Goal: Task Accomplishment & Management: Complete application form

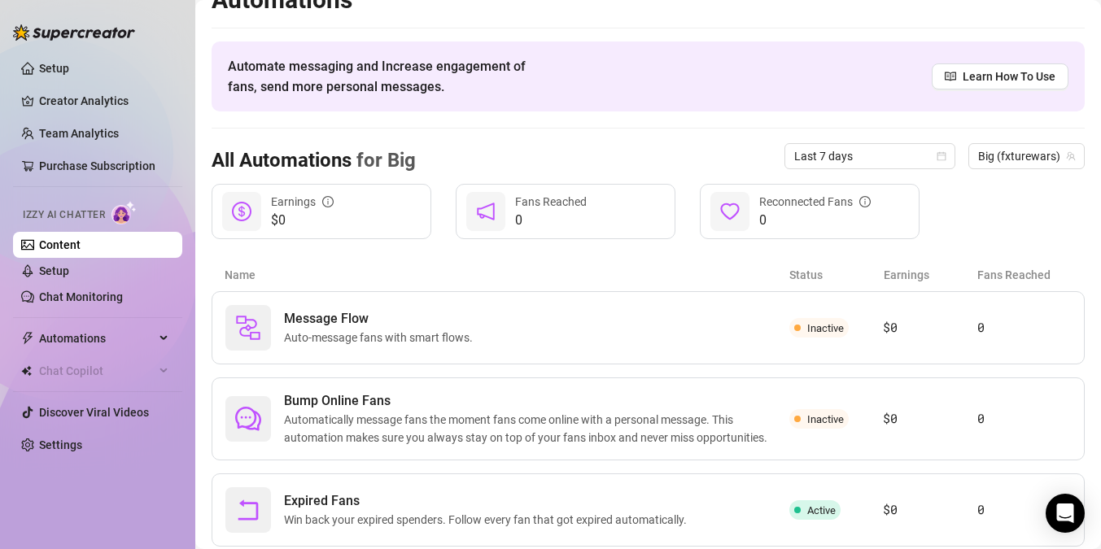
scroll to position [73, 0]
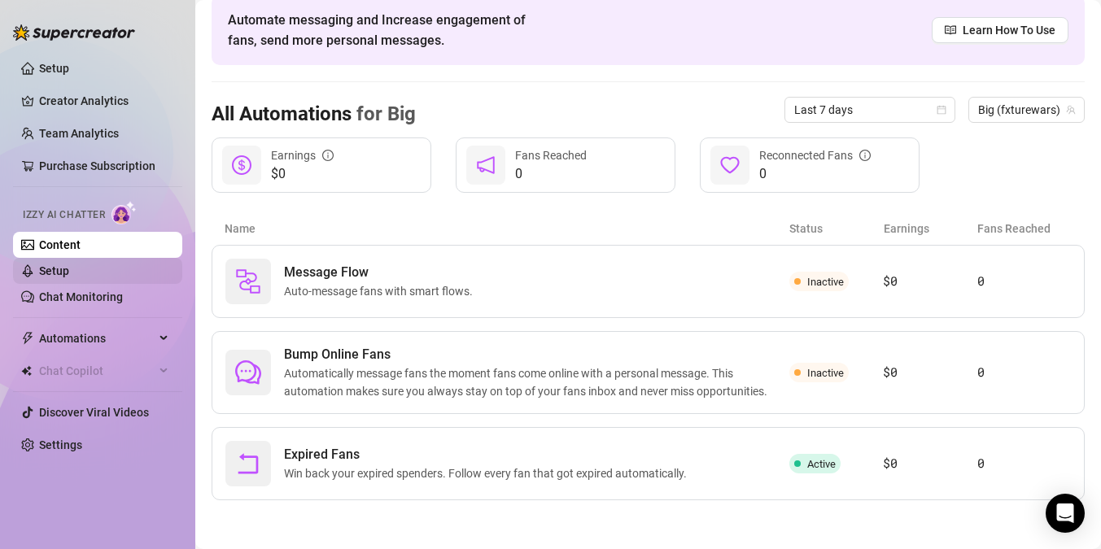
click at [69, 265] on link "Setup" at bounding box center [54, 271] width 30 height 13
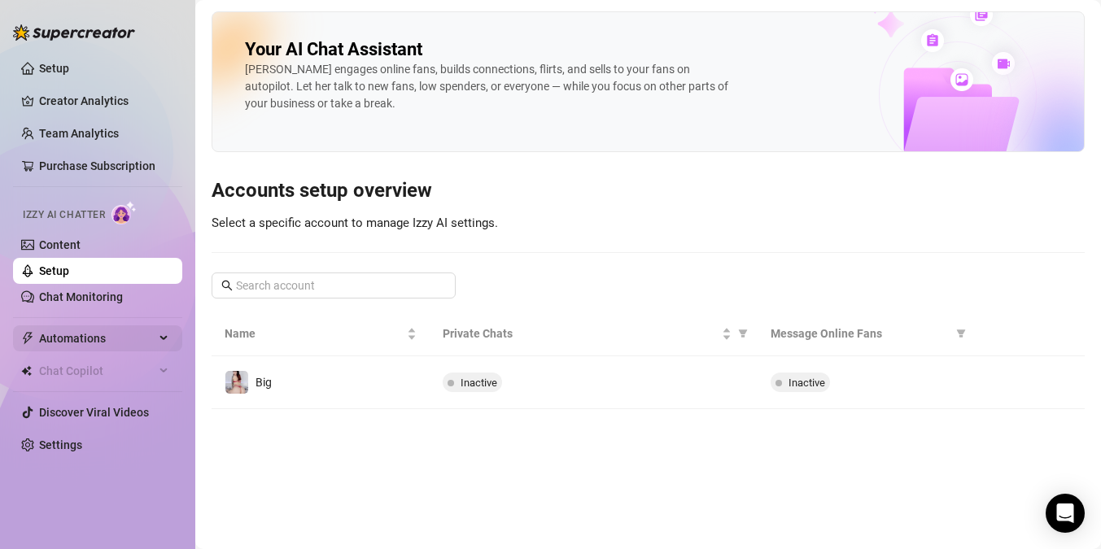
click at [77, 332] on span "Automations" at bounding box center [97, 339] width 116 height 26
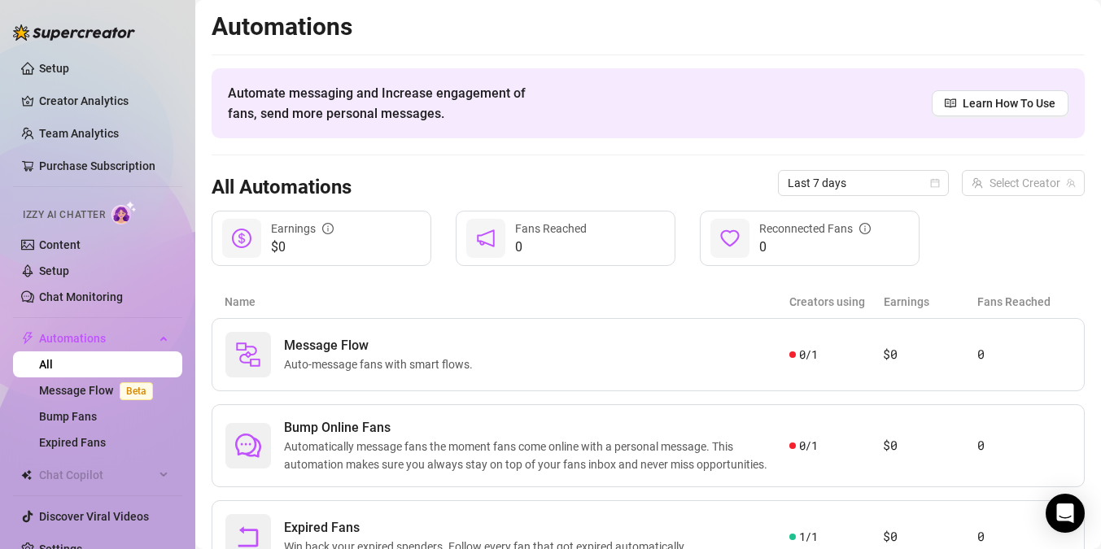
scroll to position [73, 0]
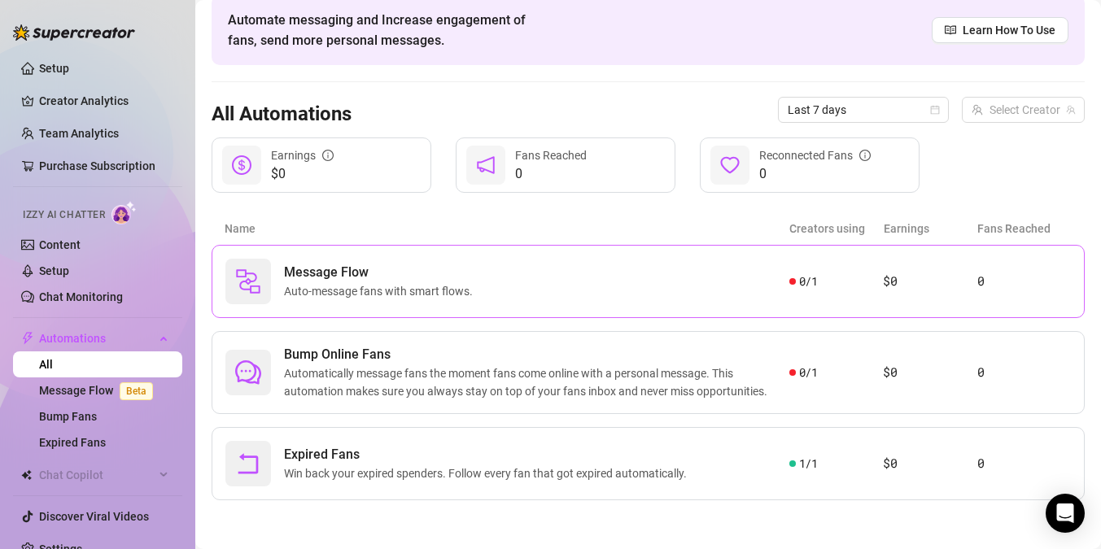
click at [458, 285] on span "Auto-message fans with smart flows." at bounding box center [381, 291] width 195 height 18
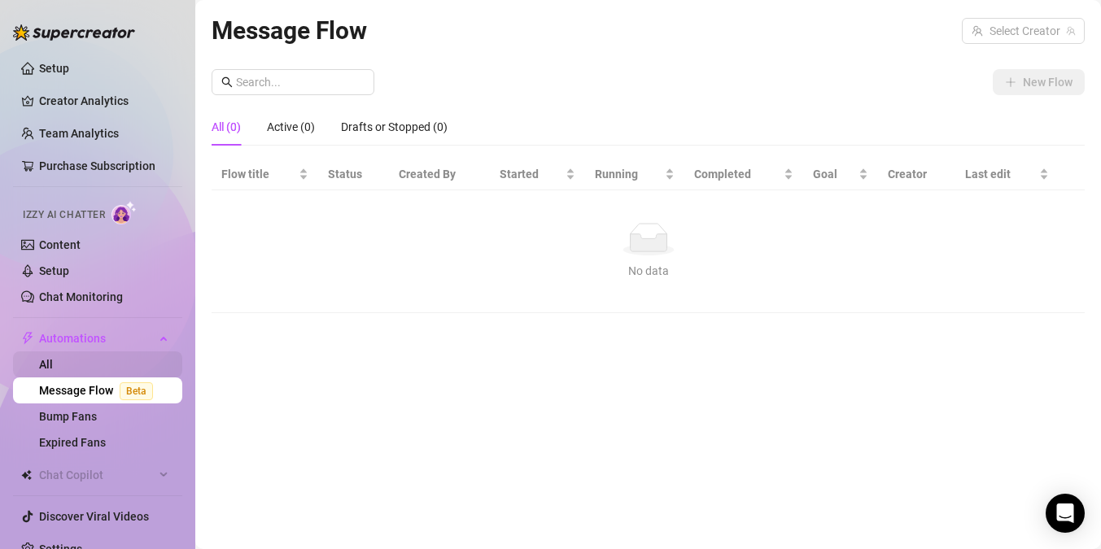
click at [53, 358] on link "All" at bounding box center [46, 364] width 14 height 13
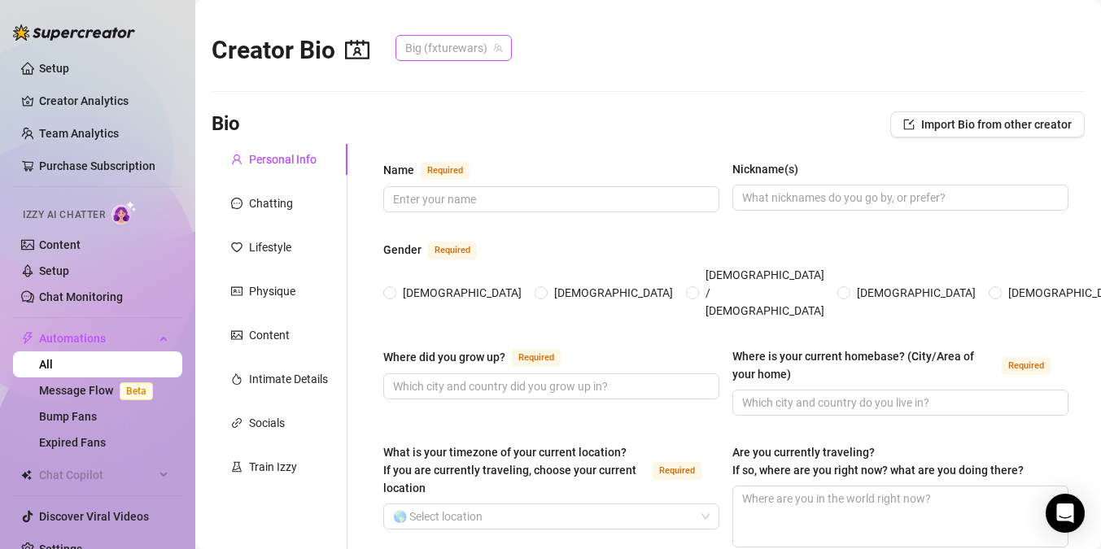
click at [450, 46] on span "Big (fxturewars)" at bounding box center [453, 48] width 97 height 24
click at [460, 203] on input "Name Required" at bounding box center [549, 199] width 313 height 18
click at [700, 202] on input "Sephy" at bounding box center [549, 199] width 313 height 18
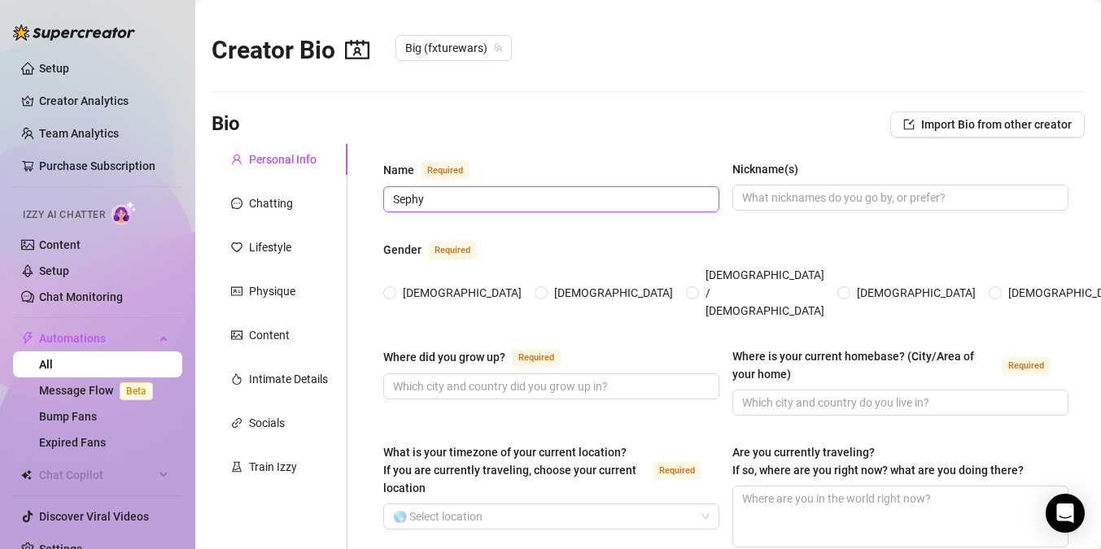
click at [700, 202] on input "Sephy" at bounding box center [549, 199] width 313 height 18
type input "Persephone Pink"
type input "Sephy"
click at [406, 284] on span "[DEMOGRAPHIC_DATA]" at bounding box center [462, 293] width 132 height 18
click at [394, 289] on input "[DEMOGRAPHIC_DATA]" at bounding box center [390, 294] width 7 height 11
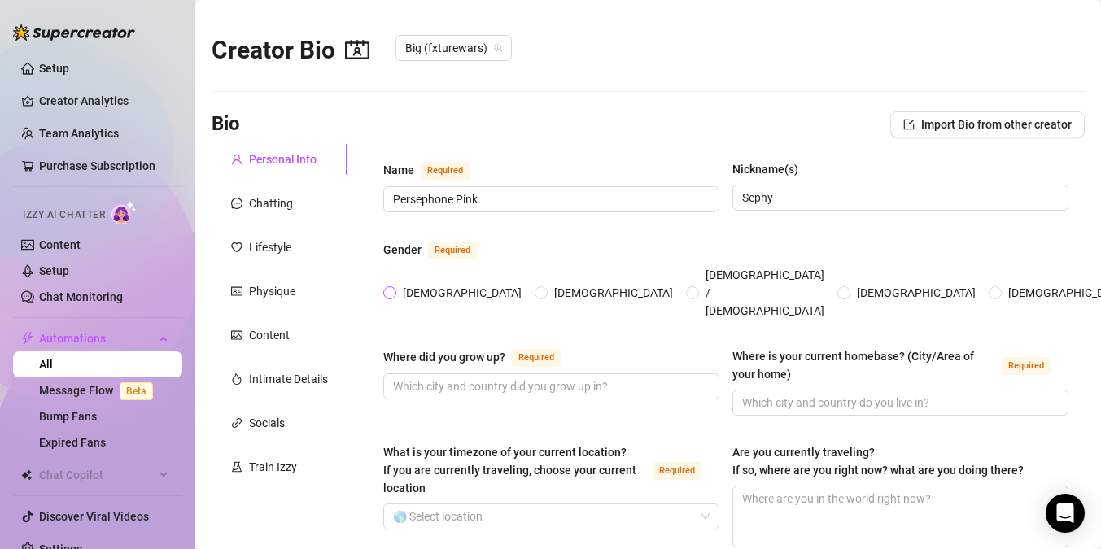
radio input "true"
click at [434, 378] on input "Where did you grow up? Required" at bounding box center [549, 387] width 313 height 18
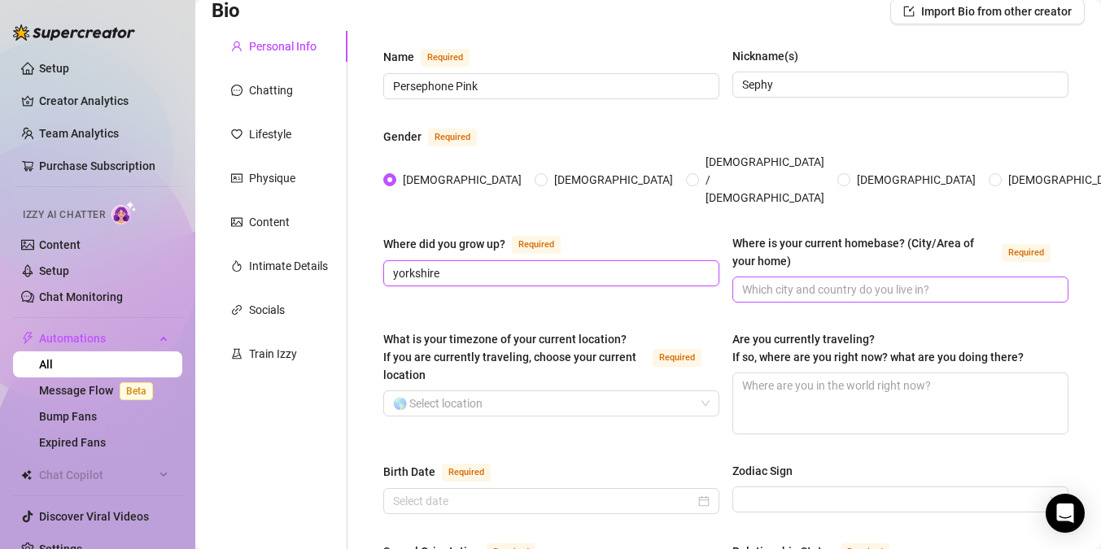
scroll to position [127, 0]
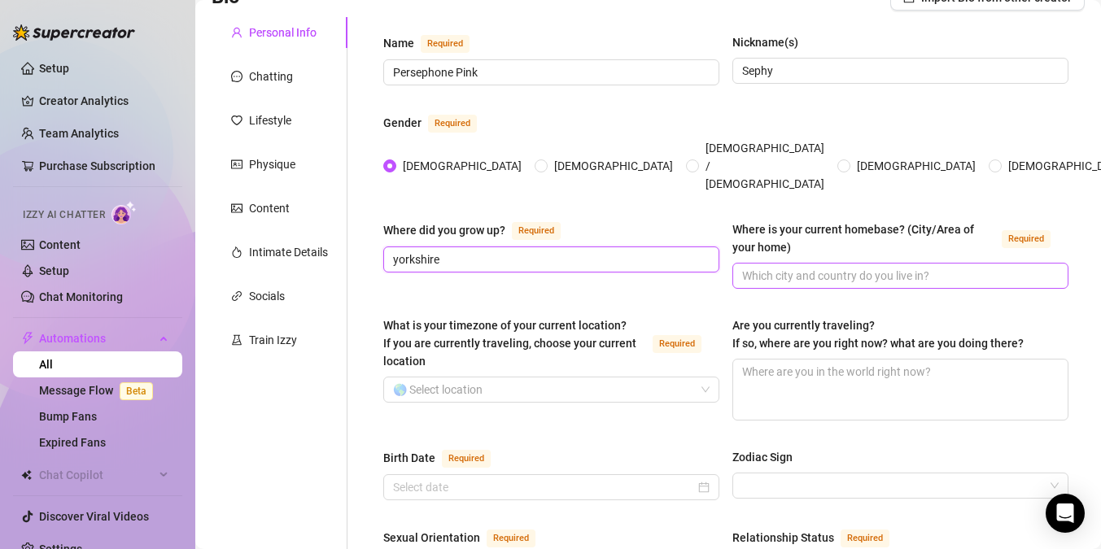
type input "yorkshire"
click at [772, 267] on input "Where is your current homebase? (City/Area of your home) Required" at bounding box center [898, 276] width 313 height 18
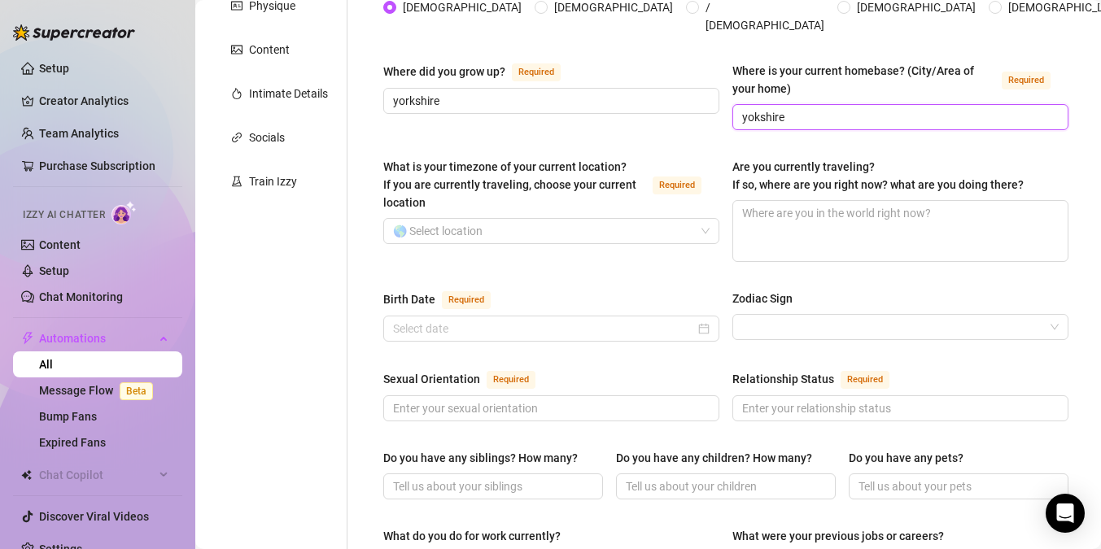
click at [746, 108] on input "yokshire" at bounding box center [898, 117] width 313 height 18
type input "Yorkshire"
click at [398, 92] on input "yorkshire" at bounding box center [549, 101] width 313 height 18
type input "Yorkshire"
click at [516, 219] on input "What is your timezone of your current location? If you are currently traveling,…" at bounding box center [544, 231] width 302 height 24
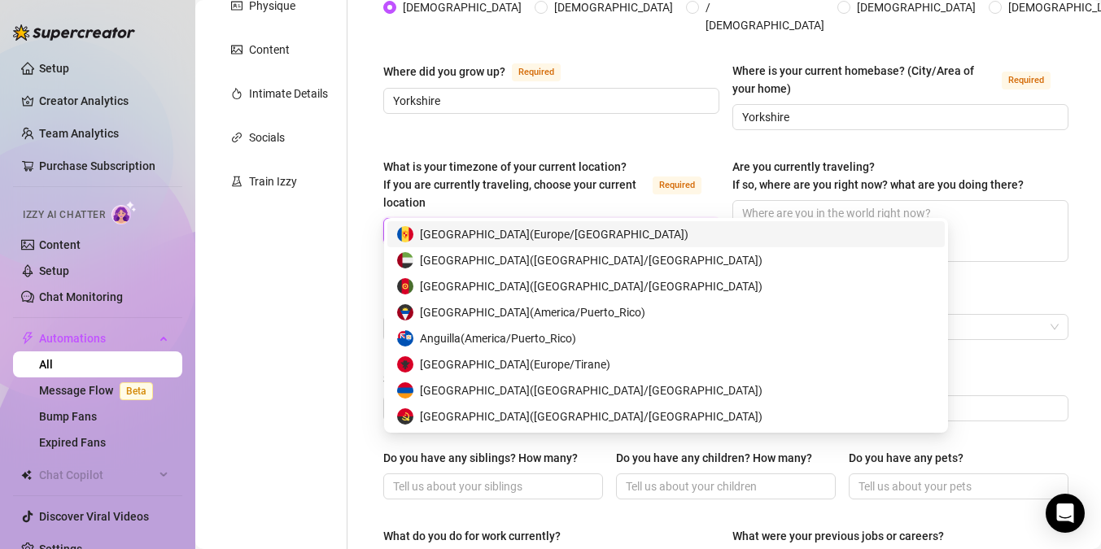
click at [501, 219] on input "What is your timezone of your current location? If you are currently traveling,…" at bounding box center [544, 231] width 302 height 24
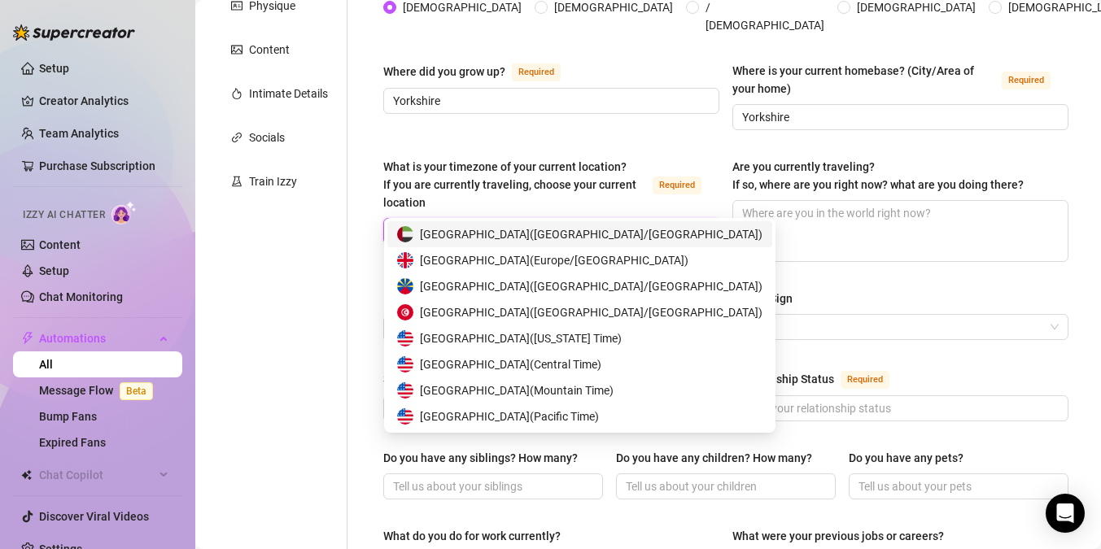
type input "unit"
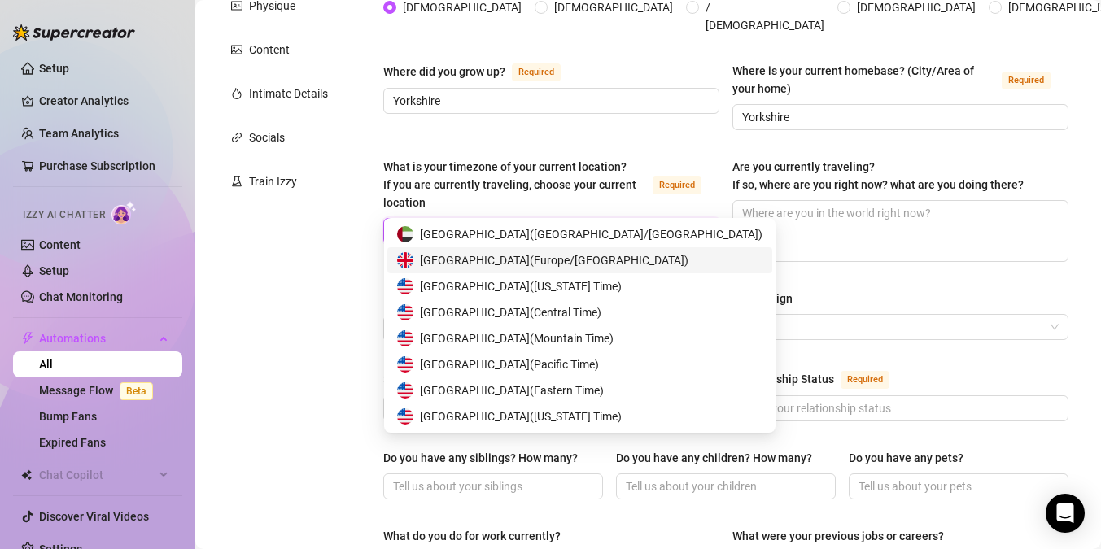
click at [506, 260] on span "[GEOGRAPHIC_DATA] ( [GEOGRAPHIC_DATA]/[GEOGRAPHIC_DATA] )" at bounding box center [554, 261] width 269 height 18
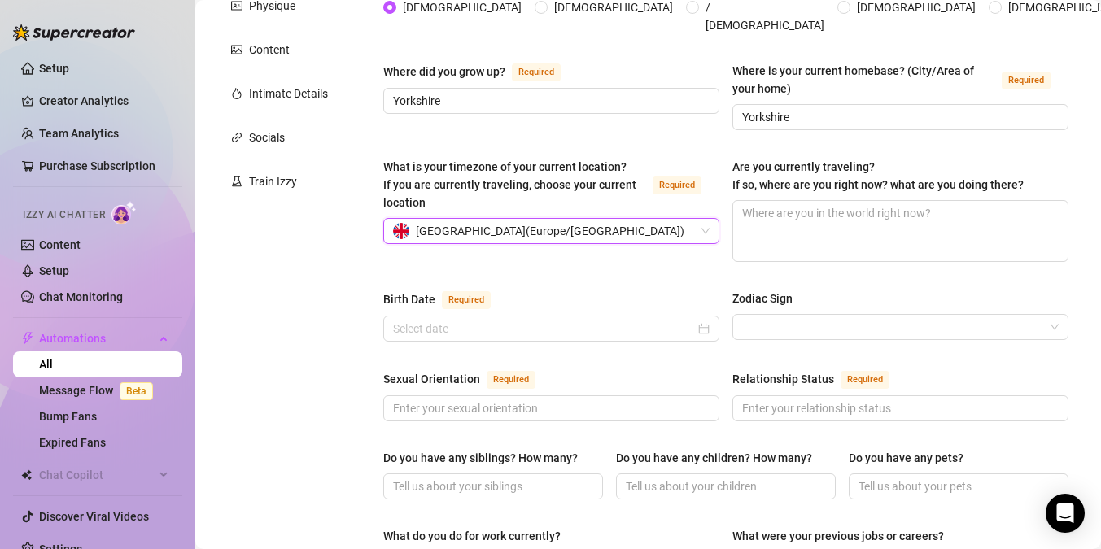
scroll to position [400, 0]
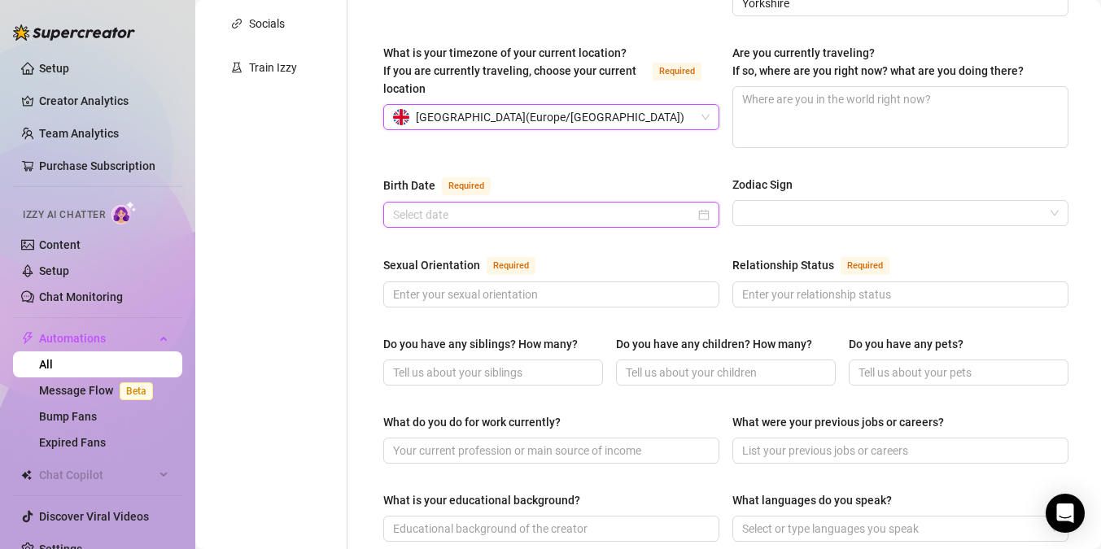
click at [627, 206] on input "Birth Date Required" at bounding box center [544, 215] width 302 height 18
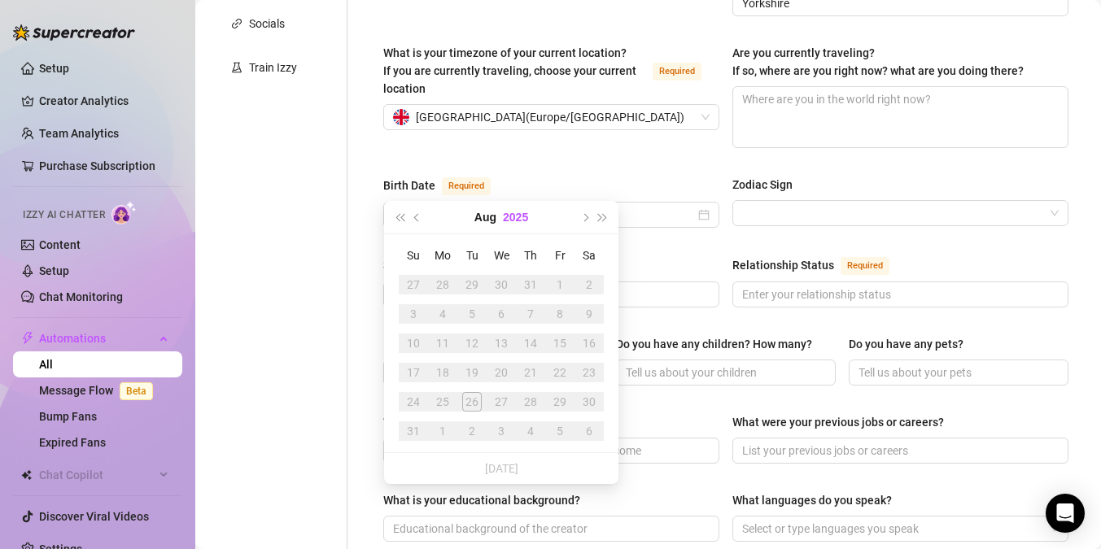
click at [515, 218] on button "2025" at bounding box center [515, 217] width 25 height 33
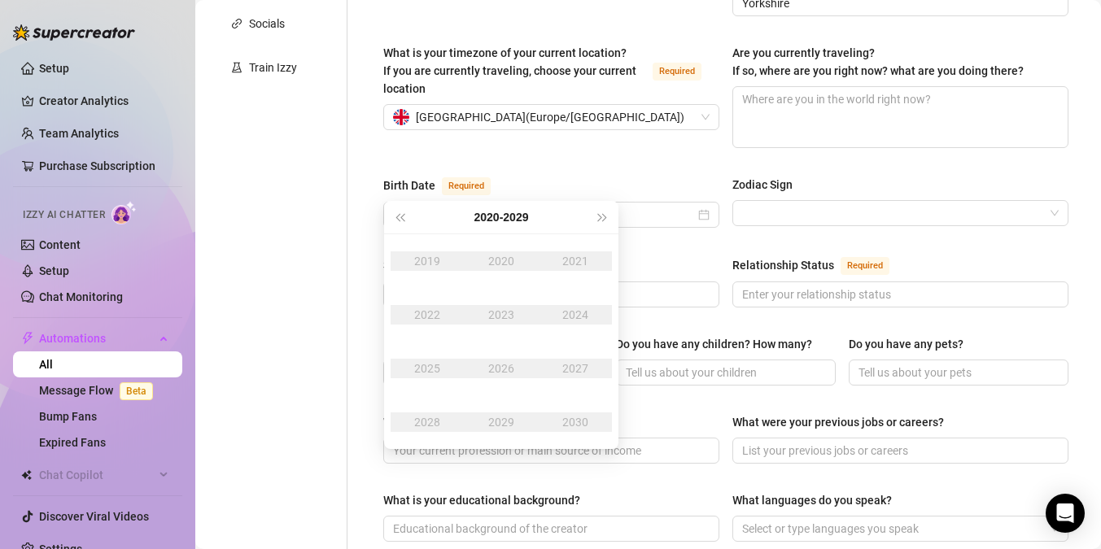
click at [515, 218] on button "[DATE] - [DATE]" at bounding box center [502, 217] width 55 height 33
click at [409, 261] on div "[DATE]-[DATE]" at bounding box center [423, 262] width 77 height 20
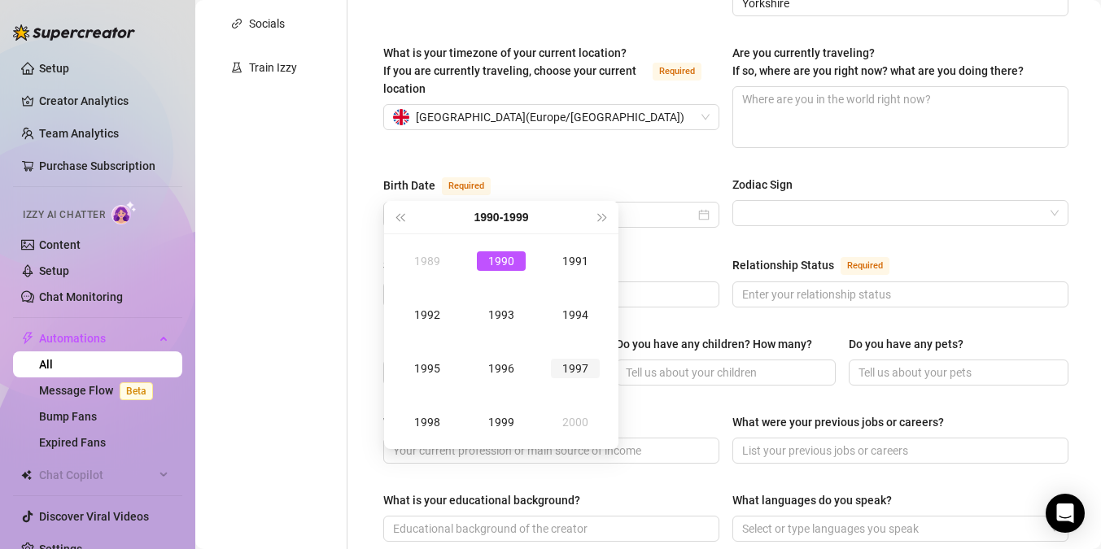
click at [581, 368] on div "1997" at bounding box center [575, 369] width 49 height 20
click at [445, 361] on div "[DATE]" at bounding box center [427, 369] width 49 height 20
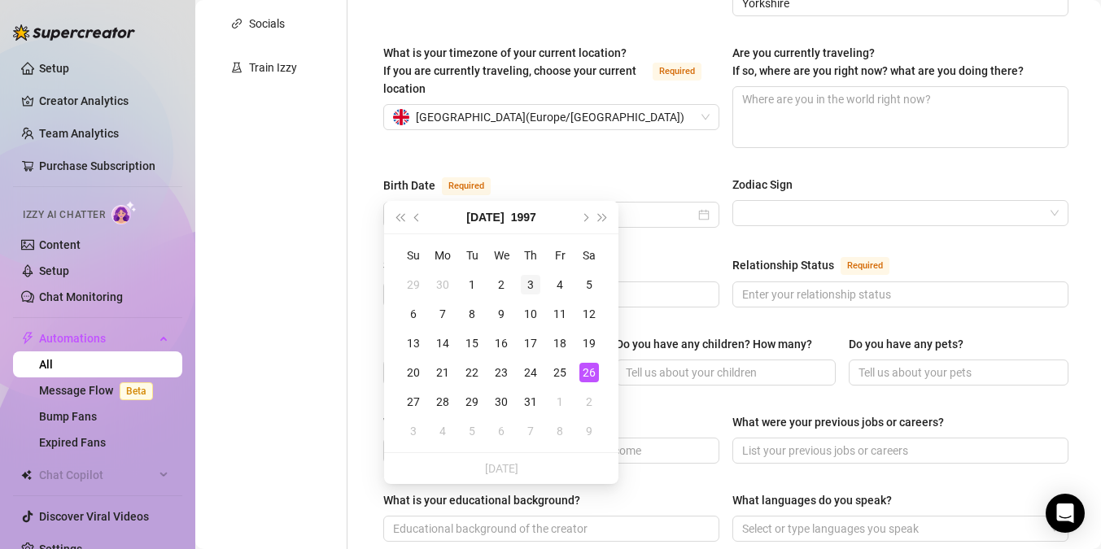
type input "[DATE]"
click at [527, 283] on div "3" at bounding box center [531, 285] width 20 height 20
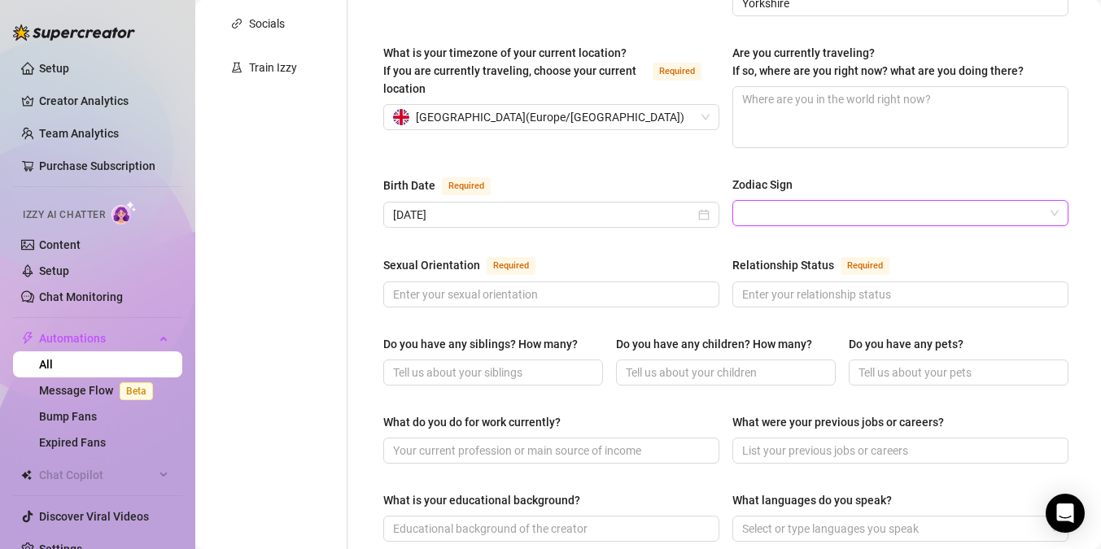
click at [786, 201] on input "Zodiac Sign" at bounding box center [893, 213] width 302 height 24
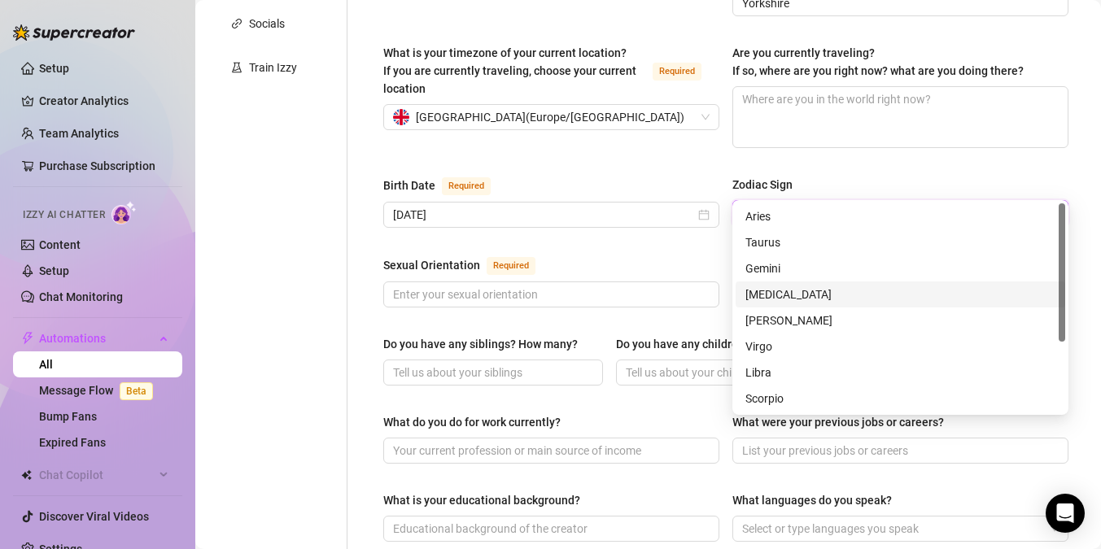
click at [768, 295] on div "[MEDICAL_DATA]" at bounding box center [901, 295] width 310 height 18
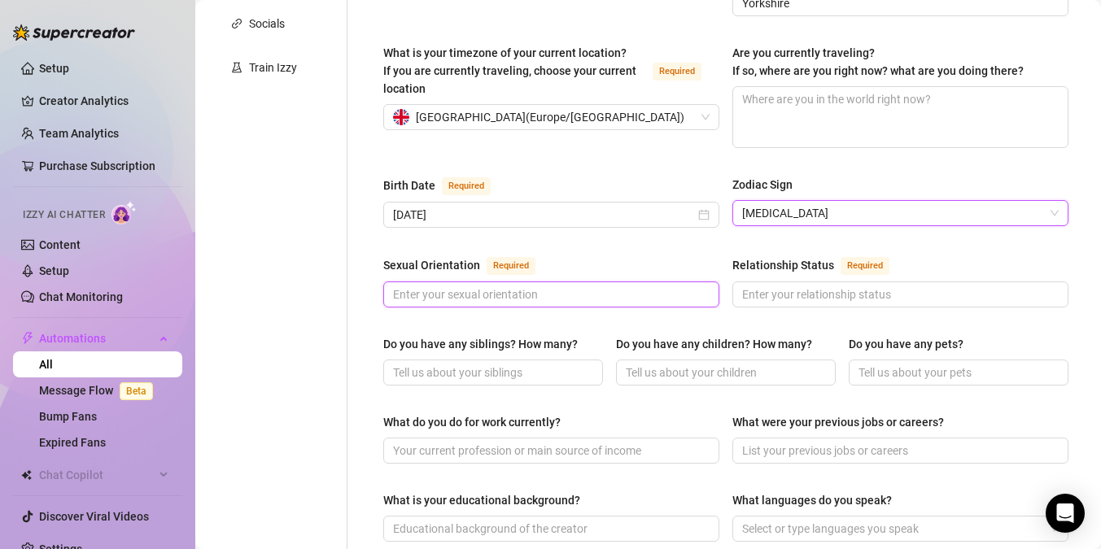
click at [591, 286] on input "Sexual Orientation Required" at bounding box center [549, 295] width 313 height 18
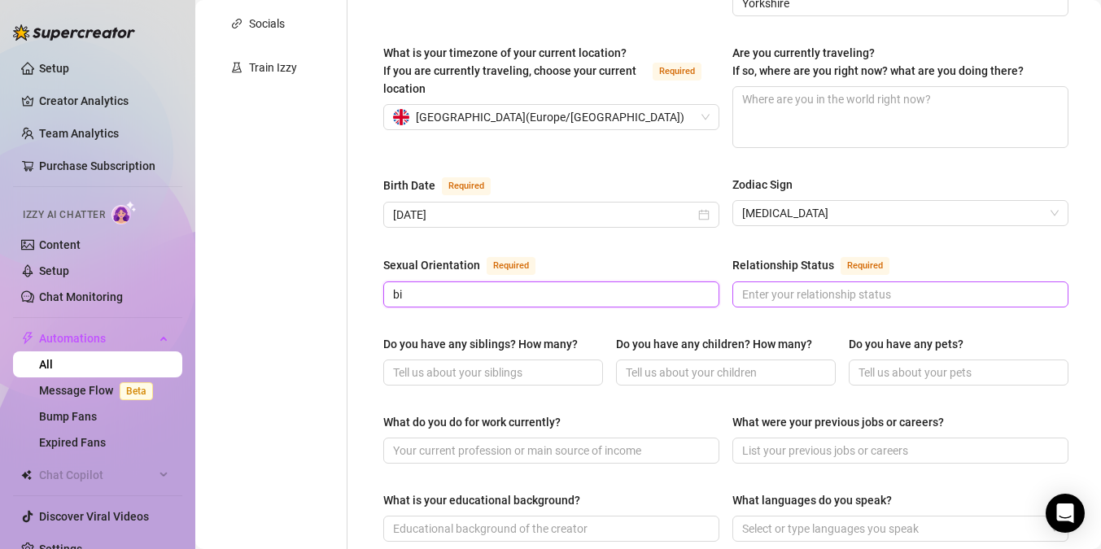
type input "bi"
click at [881, 286] on input "Relationship Status Required" at bounding box center [898, 295] width 313 height 18
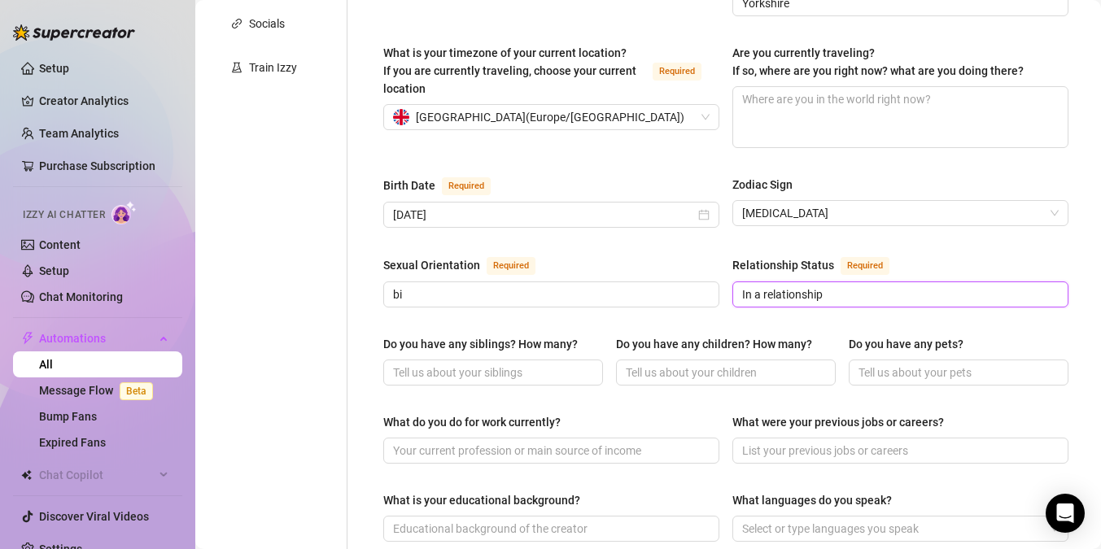
scroll to position [550, 0]
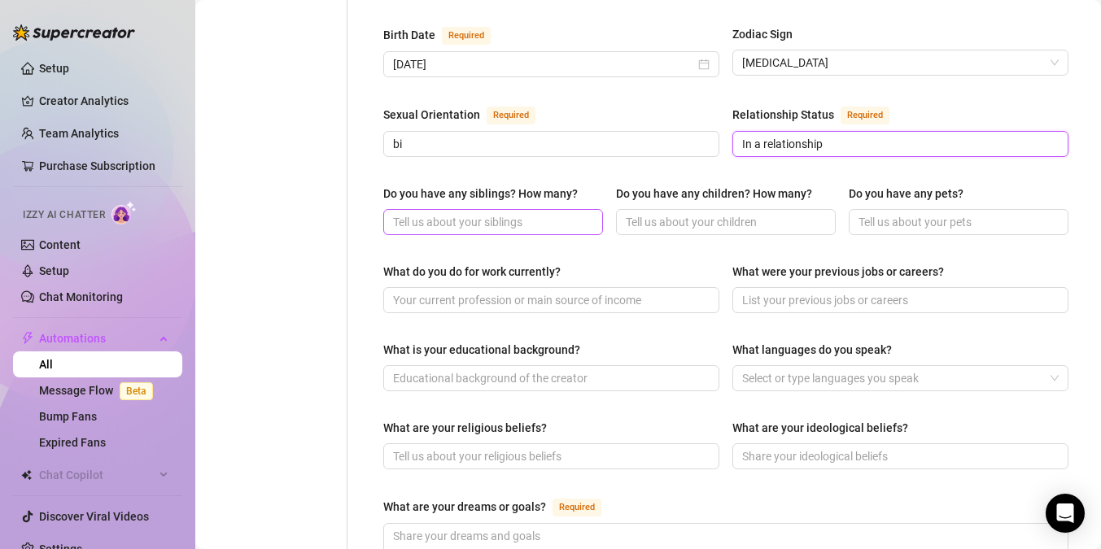
type input "In a relationship"
click at [549, 213] on input "Do you have any siblings? How many?" at bounding box center [491, 222] width 197 height 18
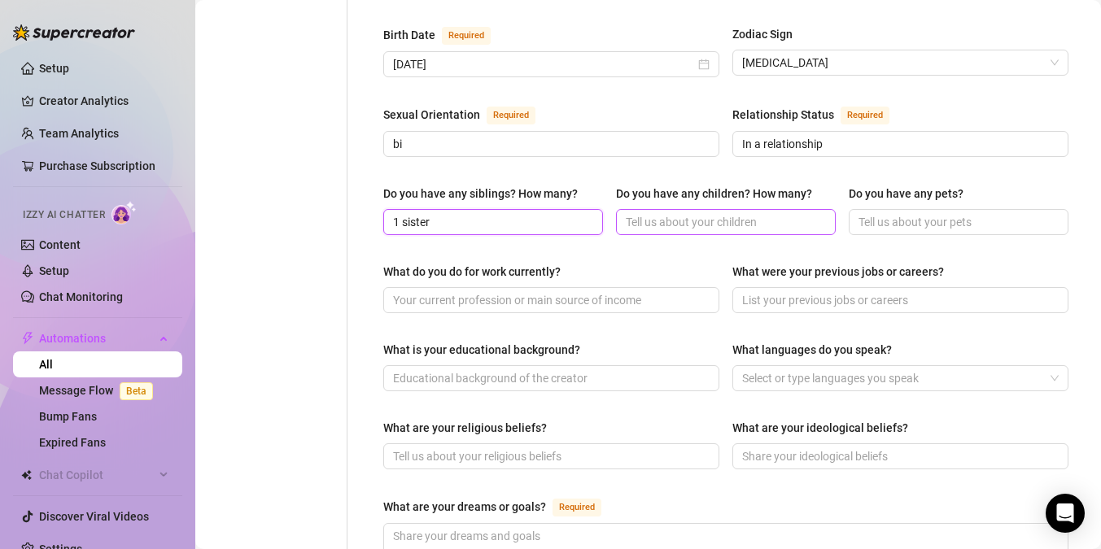
type input "1 sister"
click at [783, 209] on span at bounding box center [726, 222] width 220 height 26
type input "no"
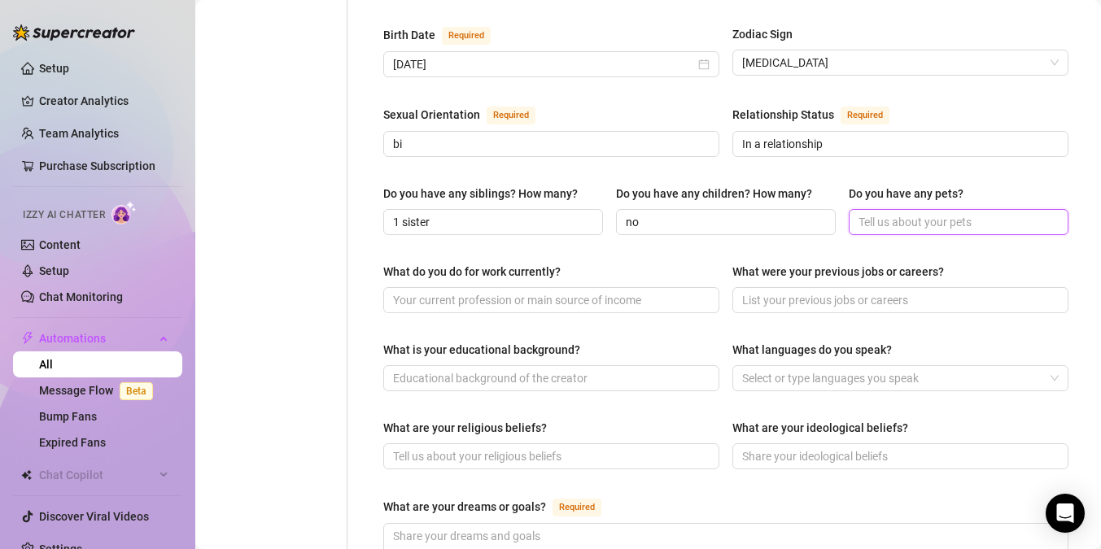
click at [891, 213] on input "Do you have any pets?" at bounding box center [957, 222] width 197 height 18
type input "no"
click at [586, 287] on span at bounding box center [551, 300] width 336 height 26
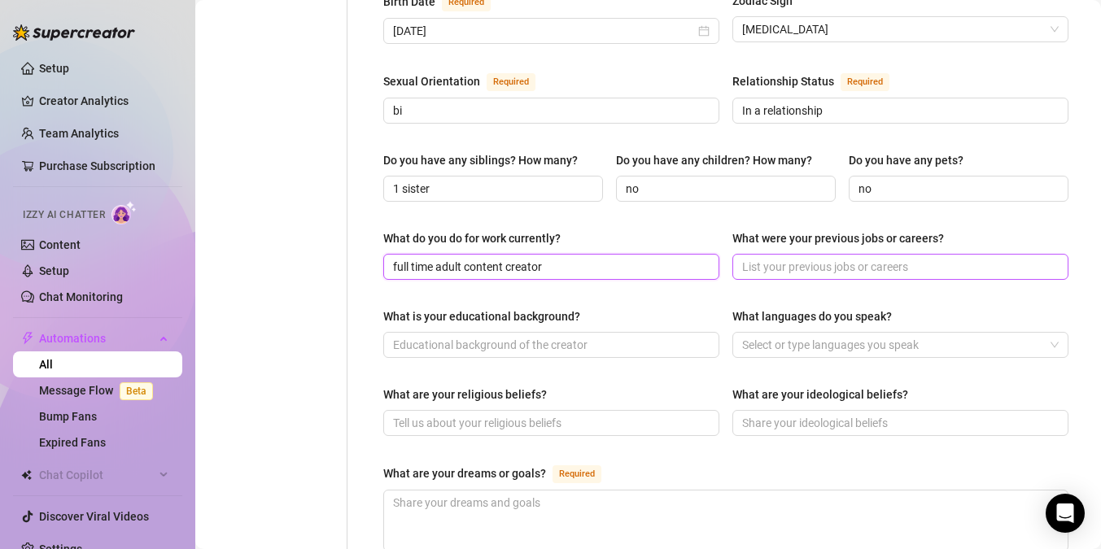
type input "full time adult content creator"
click at [777, 258] on input "What were your previous jobs or careers?" at bounding box center [898, 267] width 313 height 18
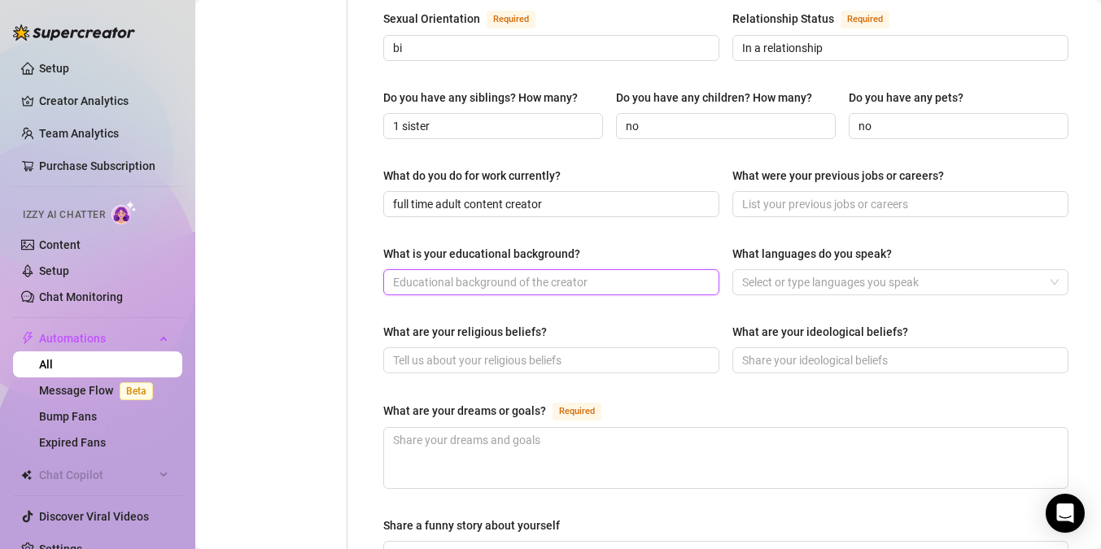
click at [636, 273] on input "What is your educational background?" at bounding box center [549, 282] width 313 height 18
type input "d"
click at [396, 273] on input "Bachelors degree in digital journalism" at bounding box center [549, 282] width 313 height 18
click at [456, 273] on input "Bachelors degree in digital journalism" at bounding box center [549, 282] width 313 height 18
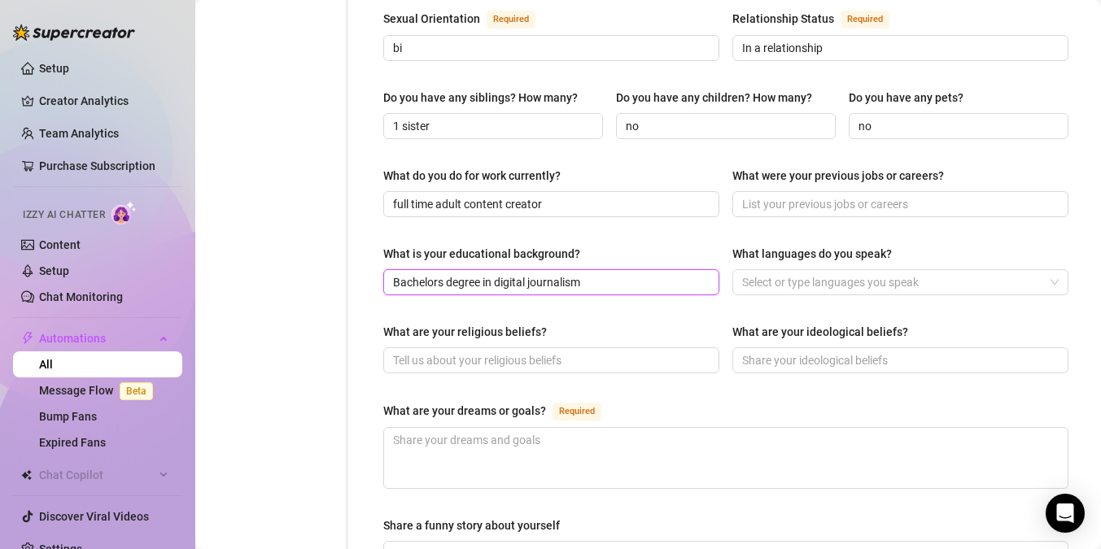
click at [456, 273] on input "Bachelors degree in digital journalism" at bounding box center [549, 282] width 313 height 18
paste input "bachelor's degree"
click at [787, 271] on div at bounding box center [892, 282] width 313 height 23
type input "bachelor's degree in digital journalism"
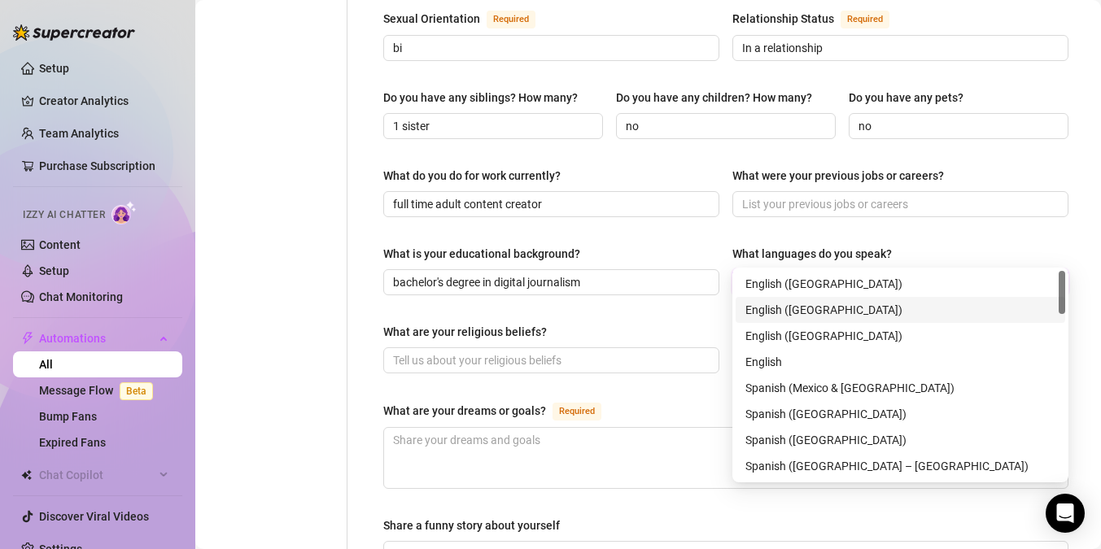
click at [785, 304] on div "English ([GEOGRAPHIC_DATA])" at bounding box center [901, 310] width 310 height 18
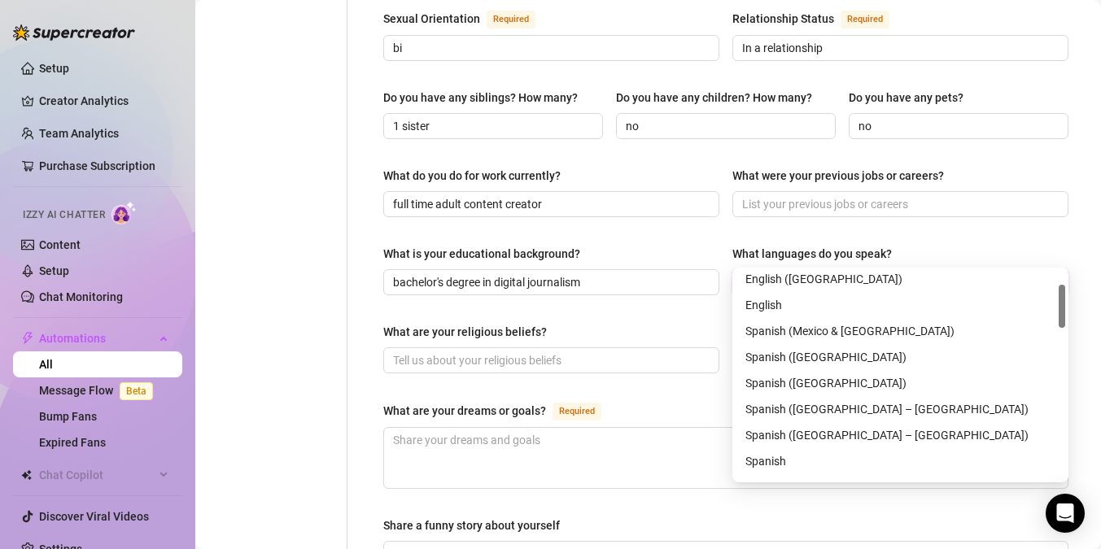
scroll to position [73, 0]
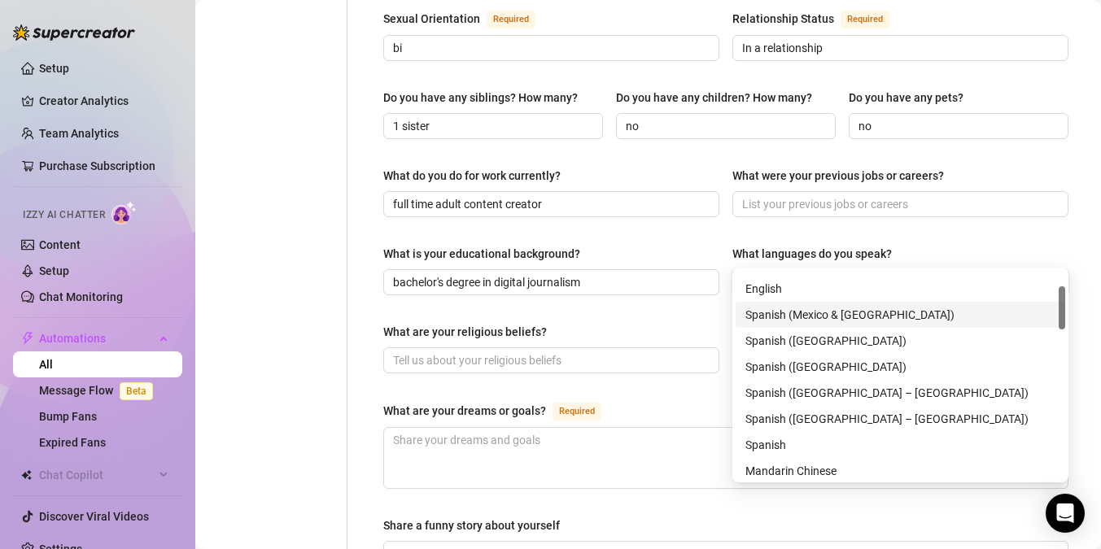
click at [677, 323] on div "What are your religious beliefs?" at bounding box center [551, 335] width 336 height 24
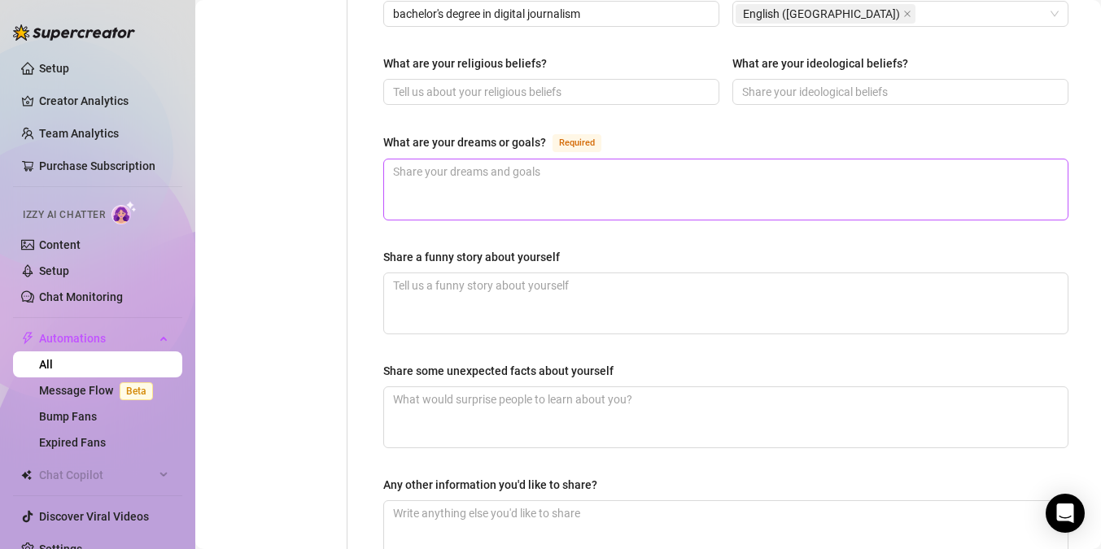
scroll to position [921, 0]
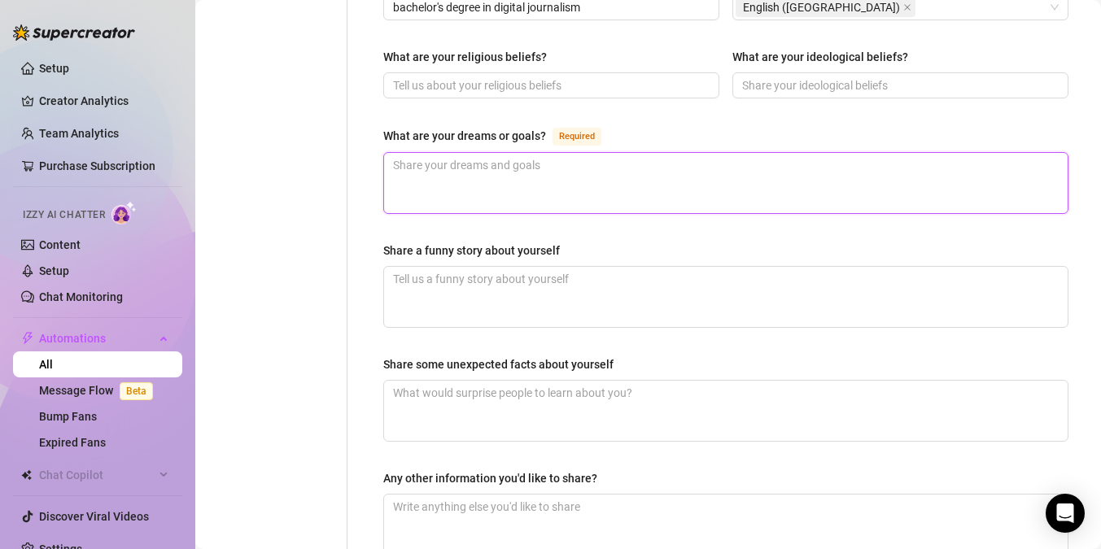
click at [587, 153] on textarea "What are your dreams or goals? Required" at bounding box center [726, 183] width 684 height 60
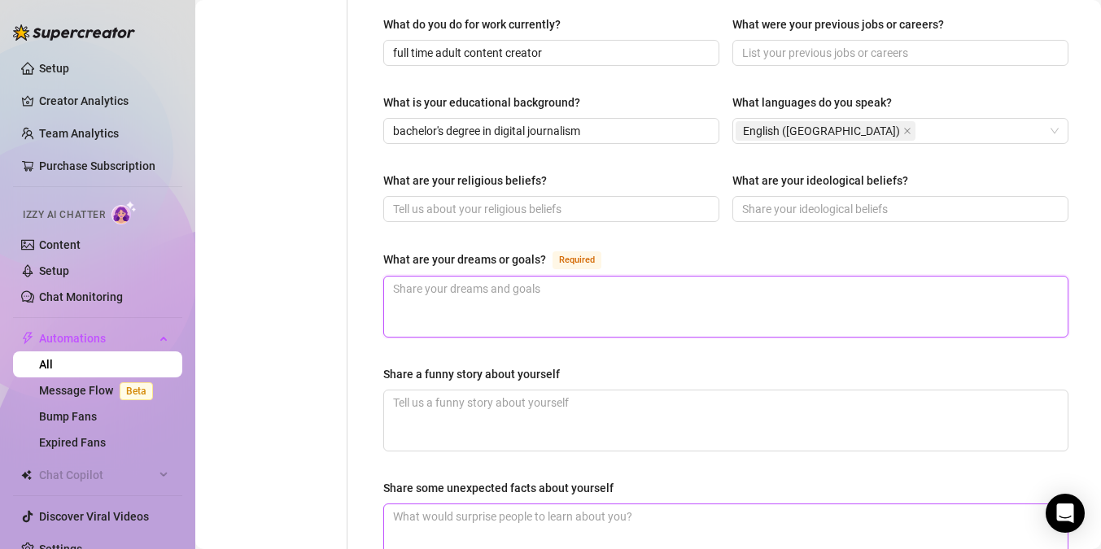
scroll to position [797, 0]
click at [593, 284] on textarea "What are your dreams or goals? Required" at bounding box center [726, 308] width 684 height 60
type textarea "T"
type textarea "Tr"
type textarea "Tra"
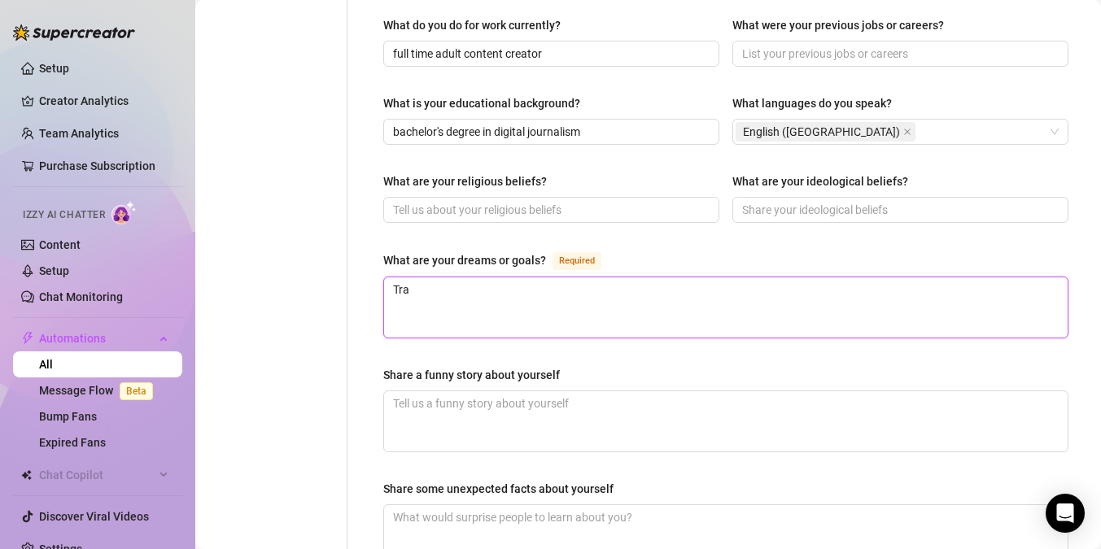
type textarea "Trav"
type textarea "Trave"
type textarea "Travel"
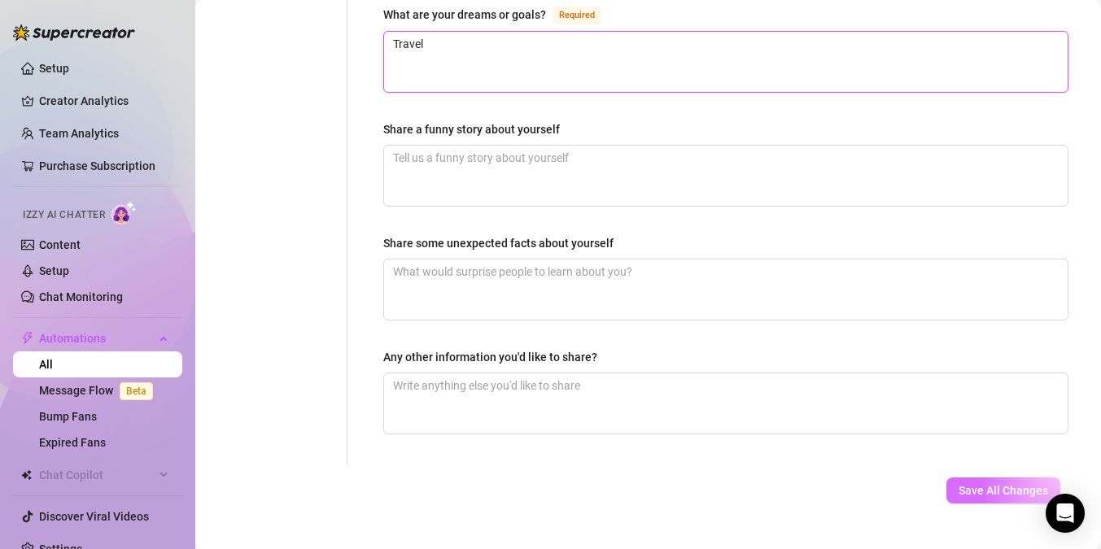
type textarea "Travel"
click at [995, 478] on button "Save All Changes" at bounding box center [1004, 491] width 114 height 26
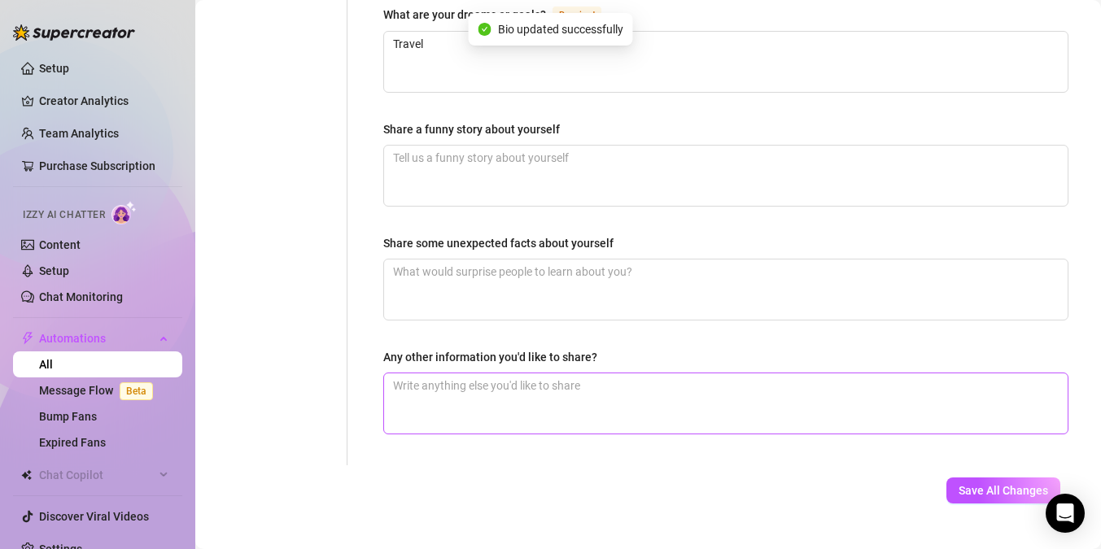
type input "bachelor's degree in digital journalism"
type textarea "Travel"
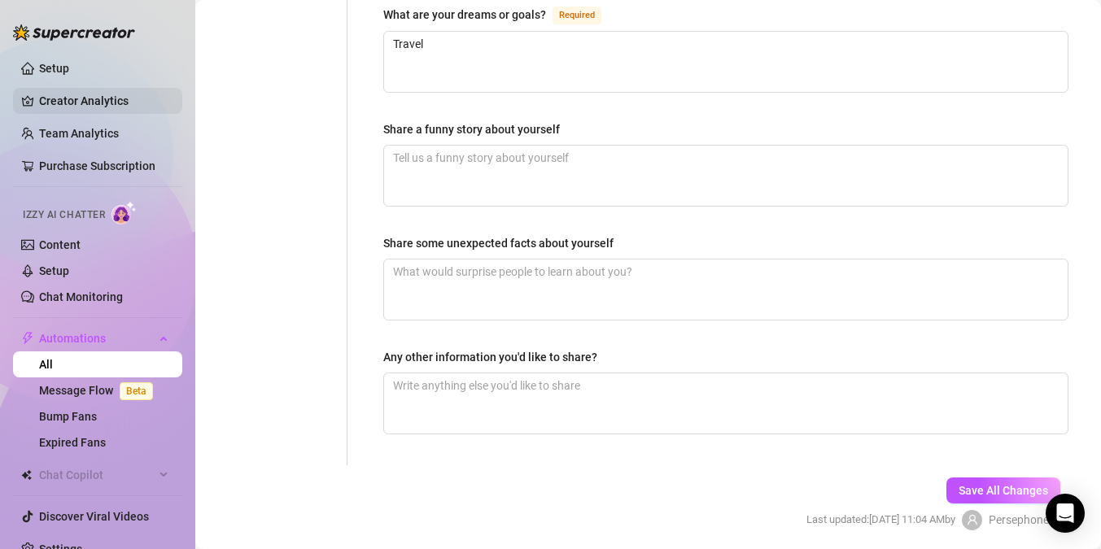
click at [102, 98] on link "Creator Analytics" at bounding box center [104, 101] width 130 height 26
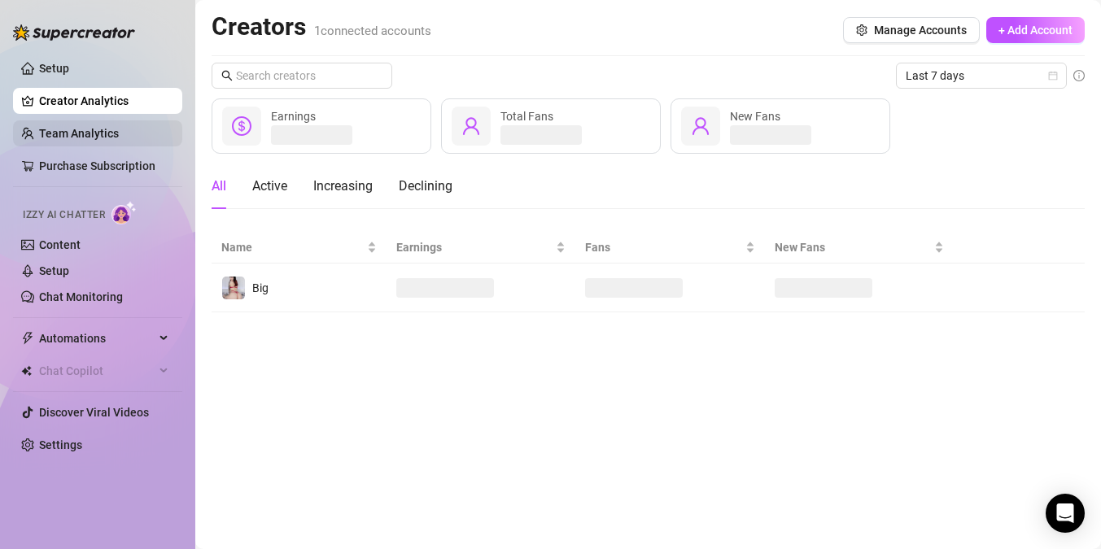
click at [69, 133] on link "Team Analytics" at bounding box center [79, 133] width 80 height 13
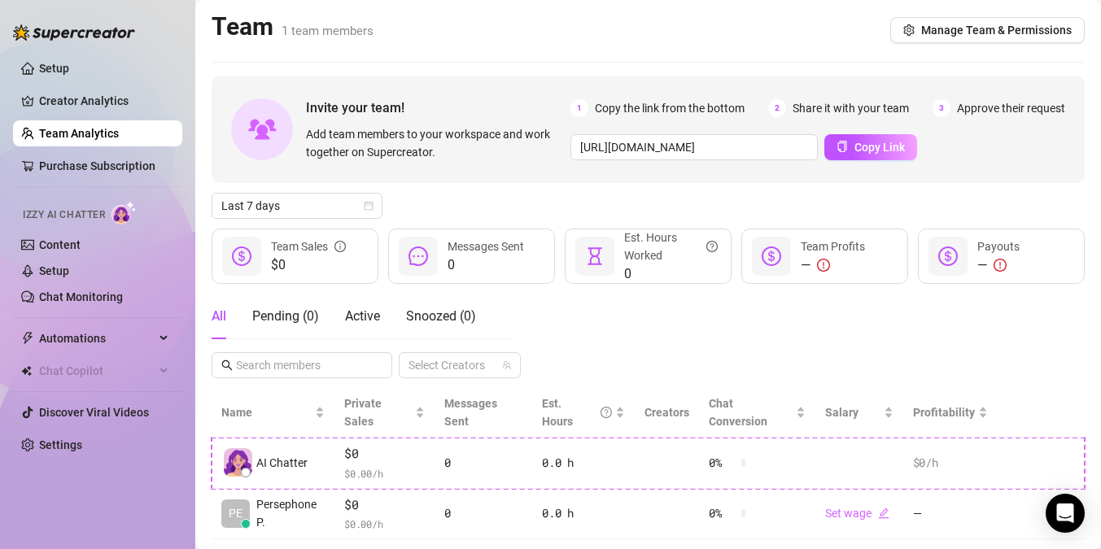
scroll to position [39, 0]
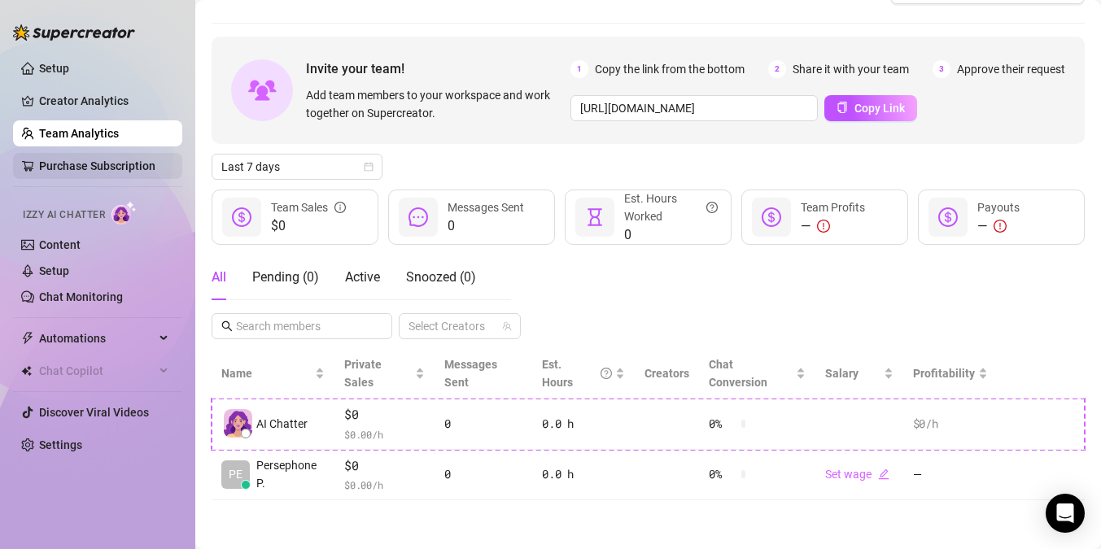
click at [118, 160] on link "Purchase Subscription" at bounding box center [97, 166] width 116 height 13
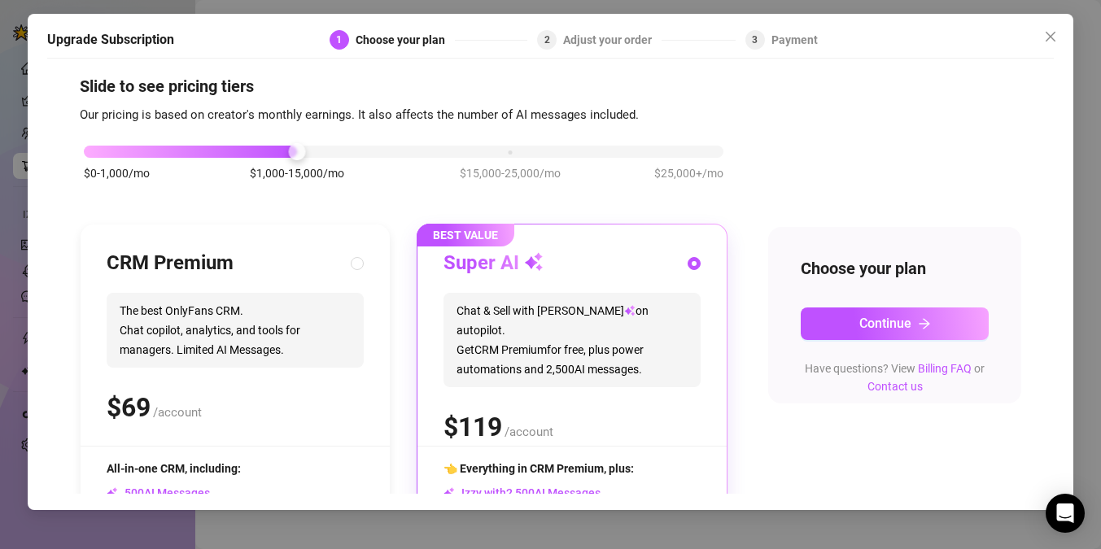
scroll to position [11, 0]
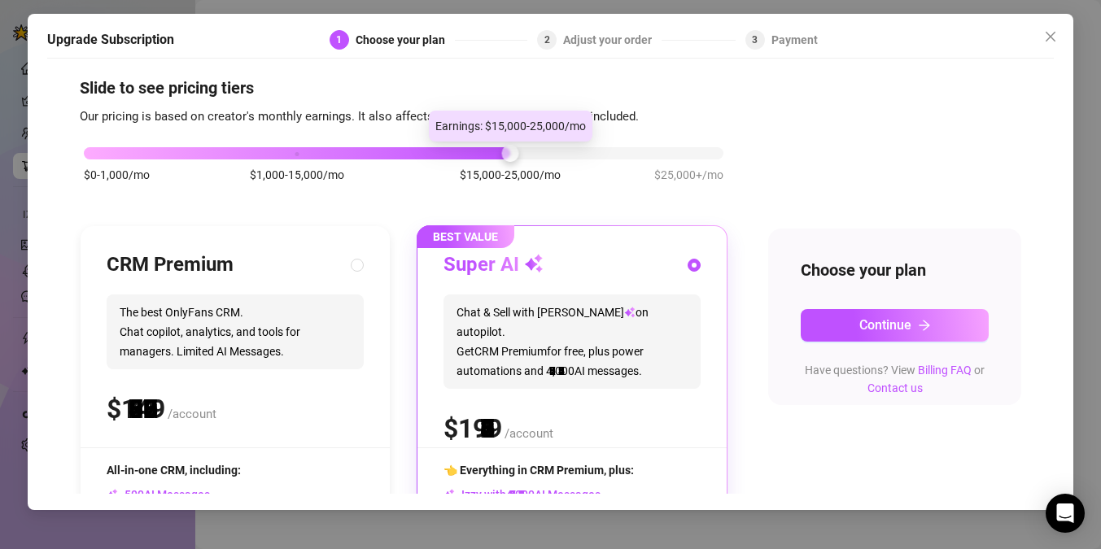
drag, startPoint x: 298, startPoint y: 153, endPoint x: 510, endPoint y: 159, distance: 212.5
click at [510, 159] on div at bounding box center [509, 153] width 17 height 17
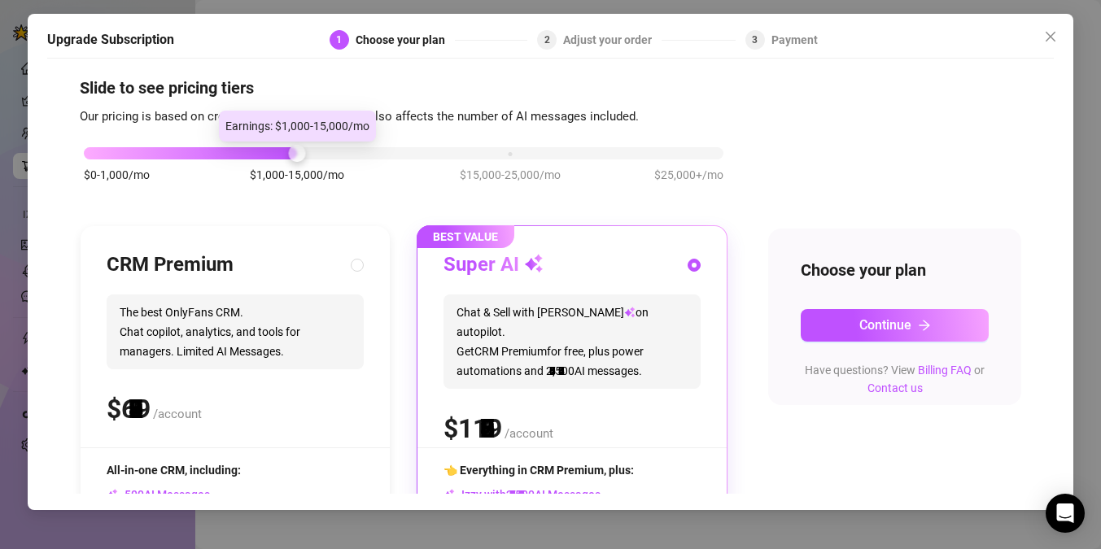
drag, startPoint x: 509, startPoint y: 157, endPoint x: 310, endPoint y: 158, distance: 198.6
click at [310, 154] on div "$0-1,000/mo $1,000-15,000/mo $15,000-25,000/mo $25,000+/mo" at bounding box center [404, 149] width 640 height 10
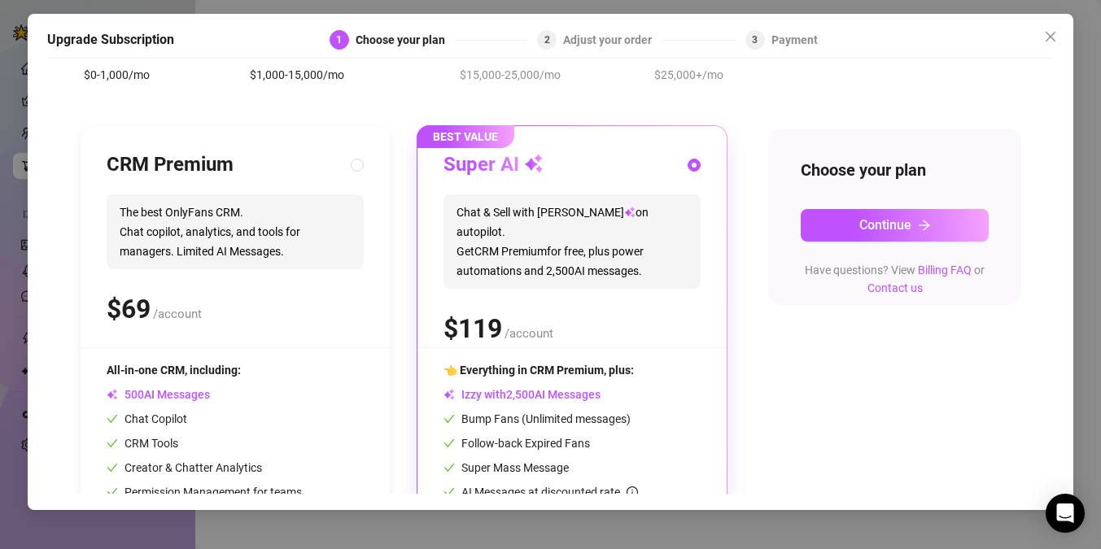
scroll to position [91, 0]
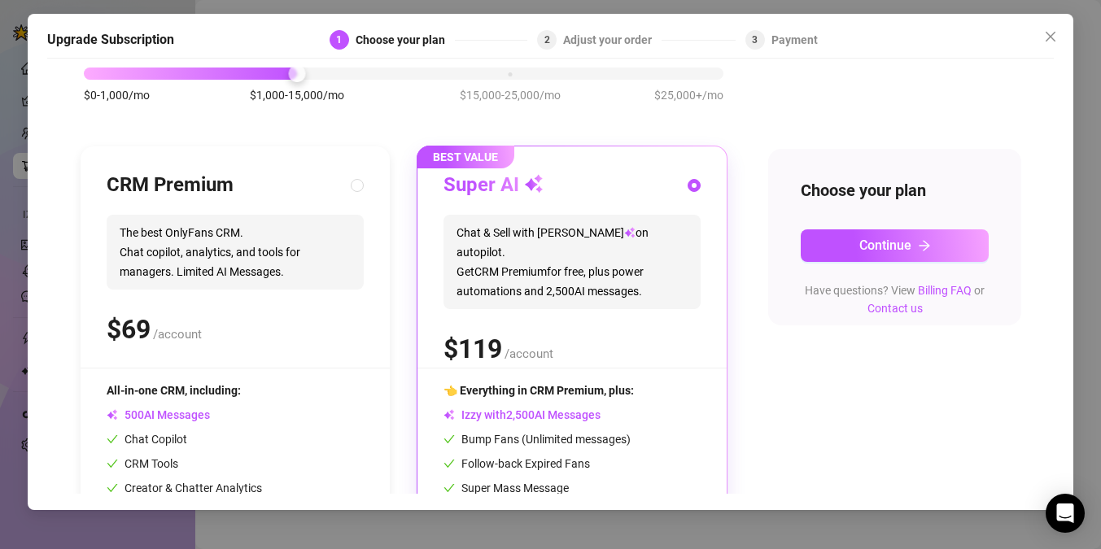
click at [379, 199] on div "CRM Premium The best OnlyFans CRM. Chat copilot, analytics, and tools for manag…" at bounding box center [235, 379] width 309 height 464
radio input "true"
radio input "false"
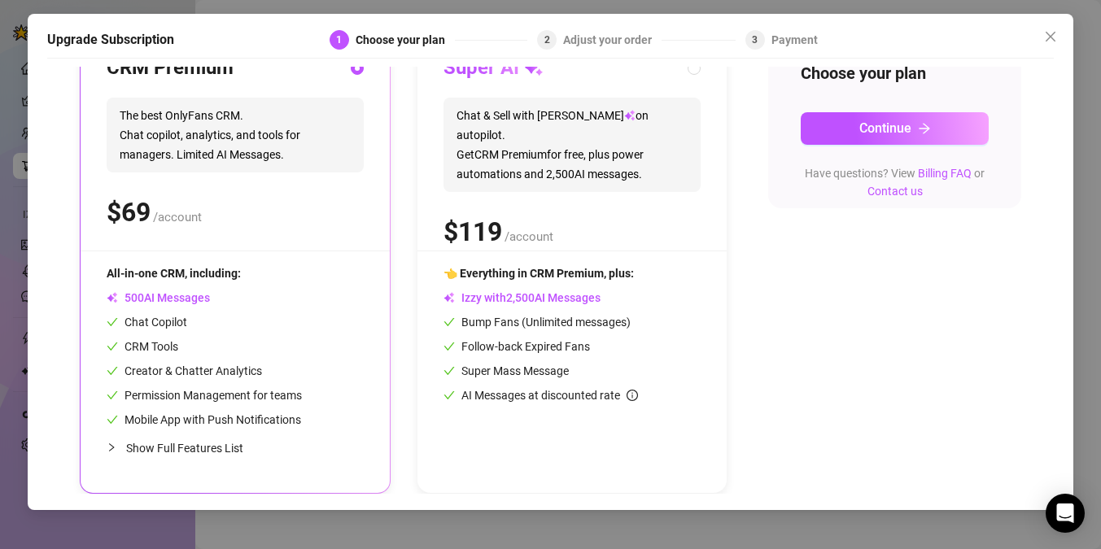
scroll to position [0, 0]
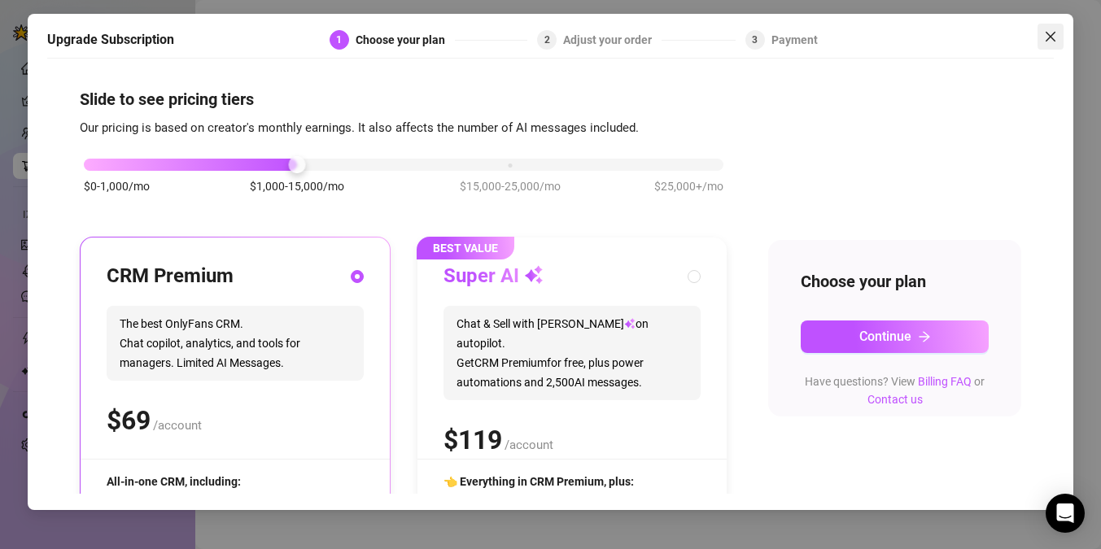
click at [1054, 32] on icon "close" at bounding box center [1051, 37] width 10 height 10
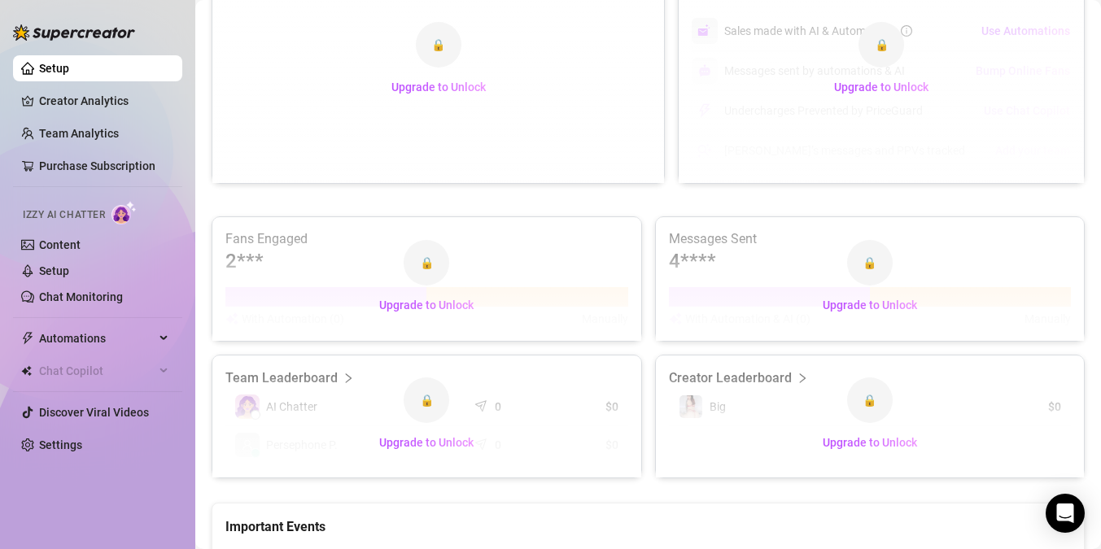
scroll to position [1086, 0]
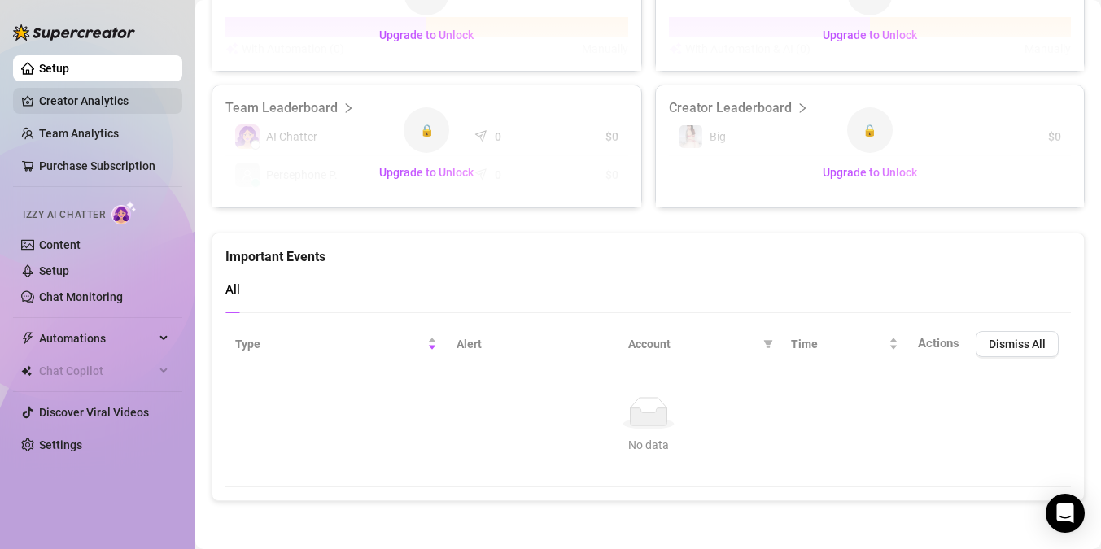
click at [102, 98] on link "Creator Analytics" at bounding box center [104, 101] width 130 height 26
